Goal: Entertainment & Leisure: Consume media (video, audio)

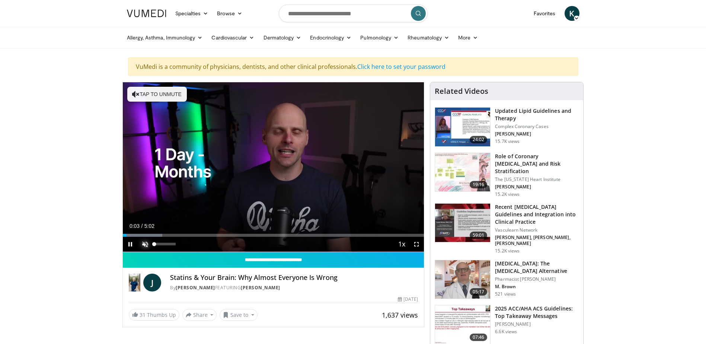
click at [148, 242] on span "Video Player" at bounding box center [145, 244] width 15 height 15
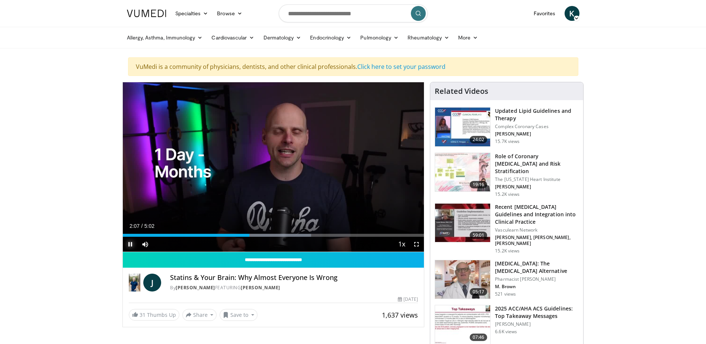
click at [132, 245] on span "Video Player" at bounding box center [130, 244] width 15 height 15
click at [448, 119] on img at bounding box center [462, 127] width 55 height 39
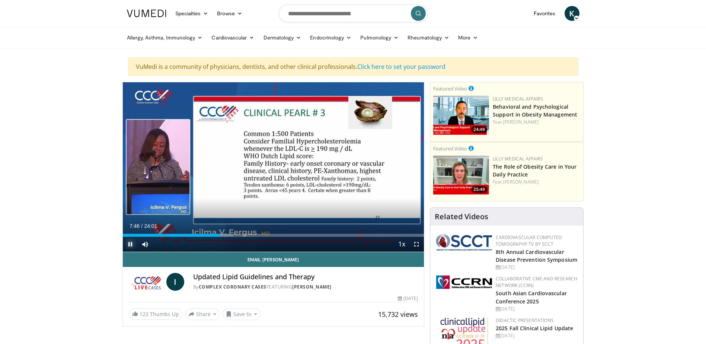
click at [131, 242] on span "Video Player" at bounding box center [130, 244] width 15 height 15
